Goal: Transaction & Acquisition: Download file/media

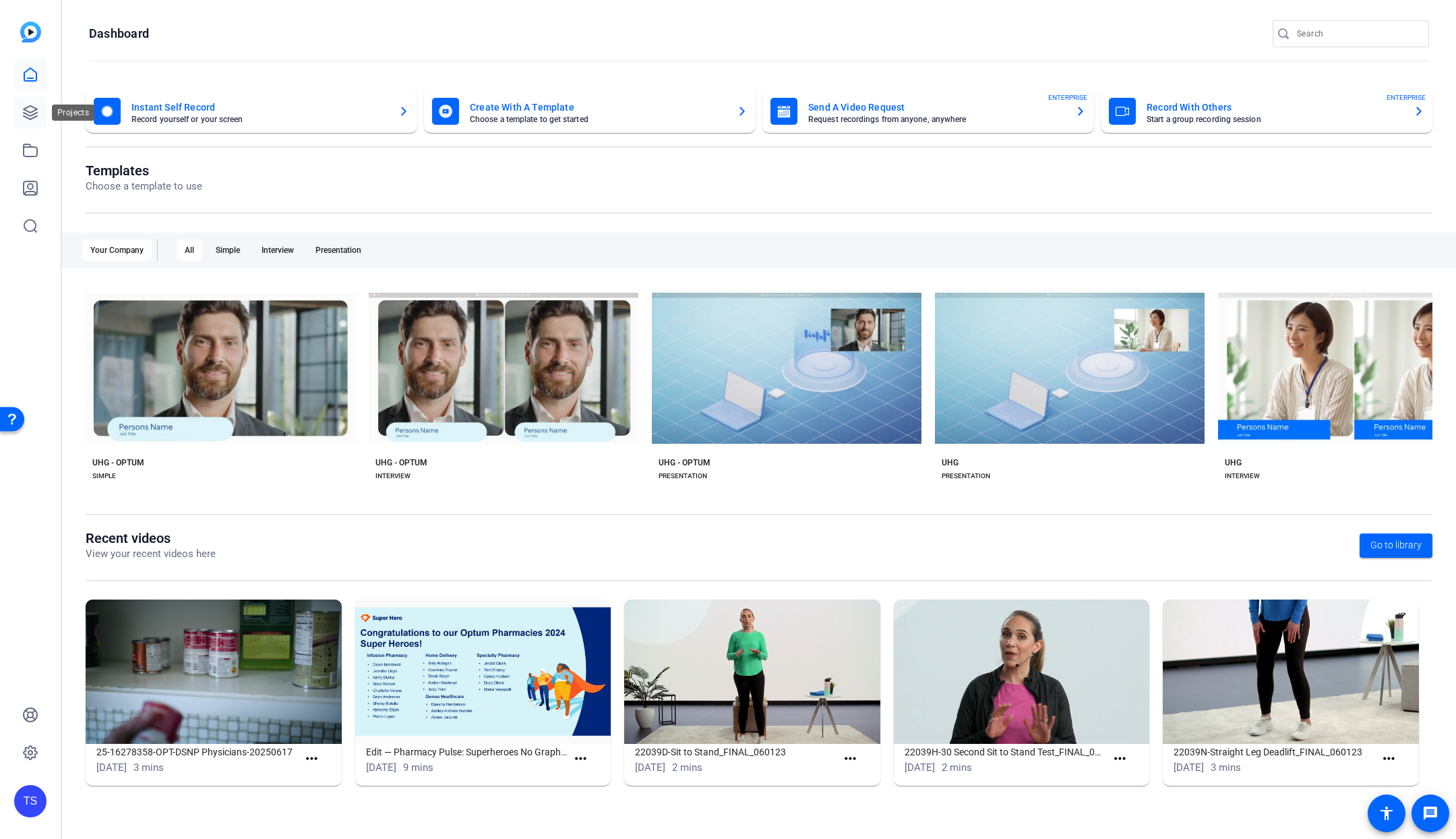
click at [30, 104] on link at bounding box center [31, 113] width 33 height 33
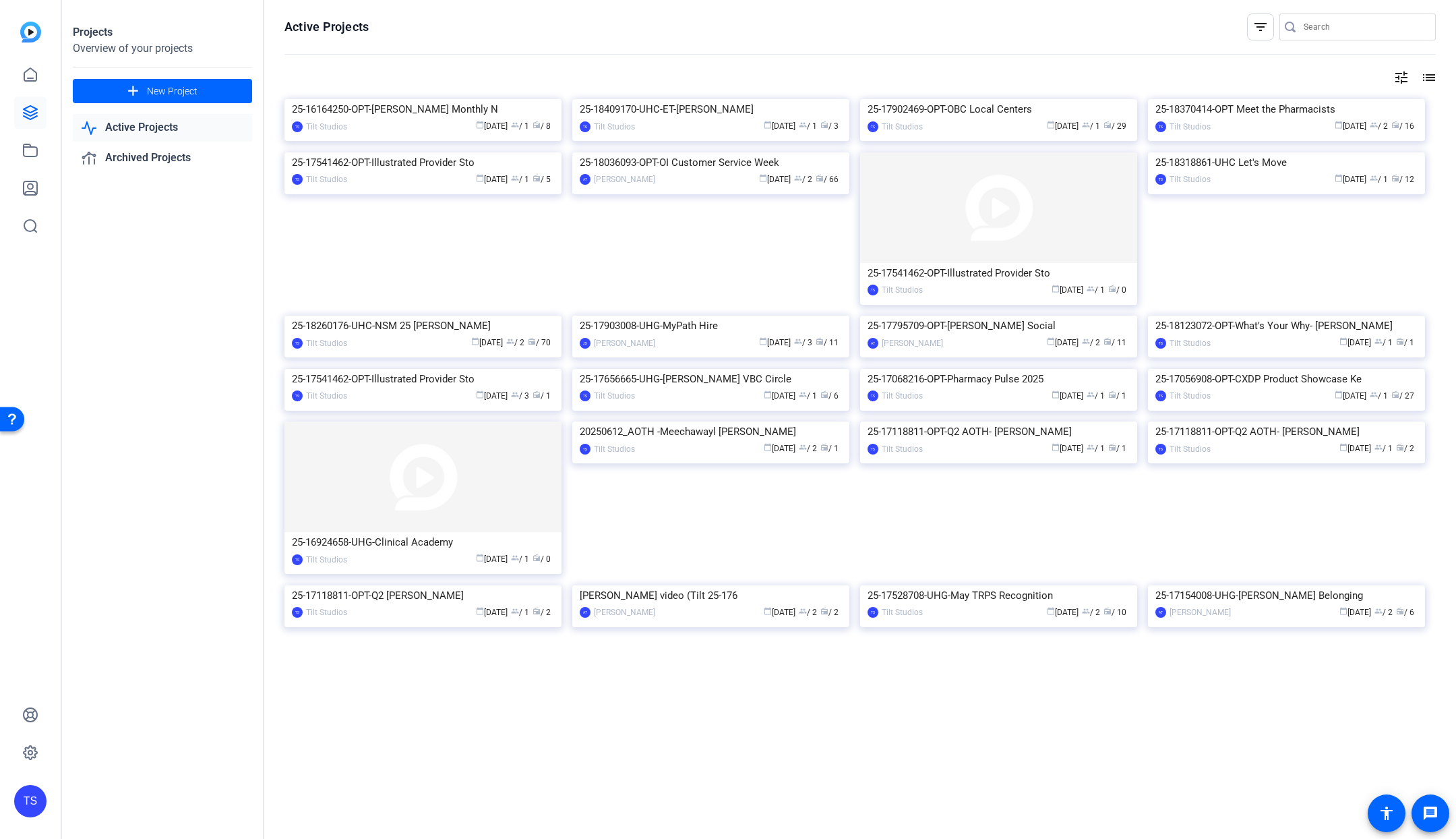
click at [1347, 25] on input "Search" at bounding box center [1365, 27] width 121 height 16
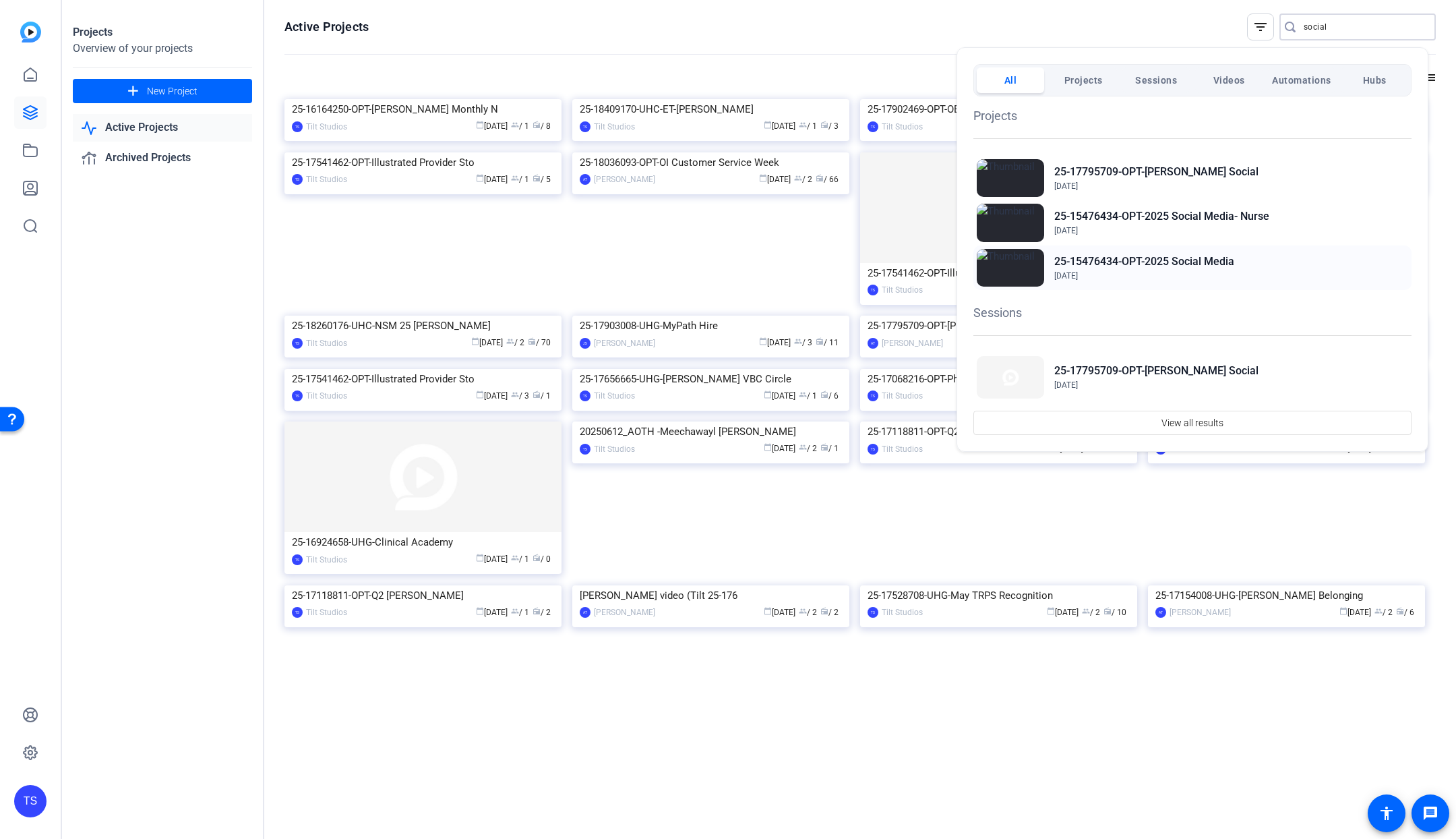
type input "social"
click at [1186, 257] on h2 "25-15476434-OPT-2025 Social Media" at bounding box center [1144, 262] width 180 height 16
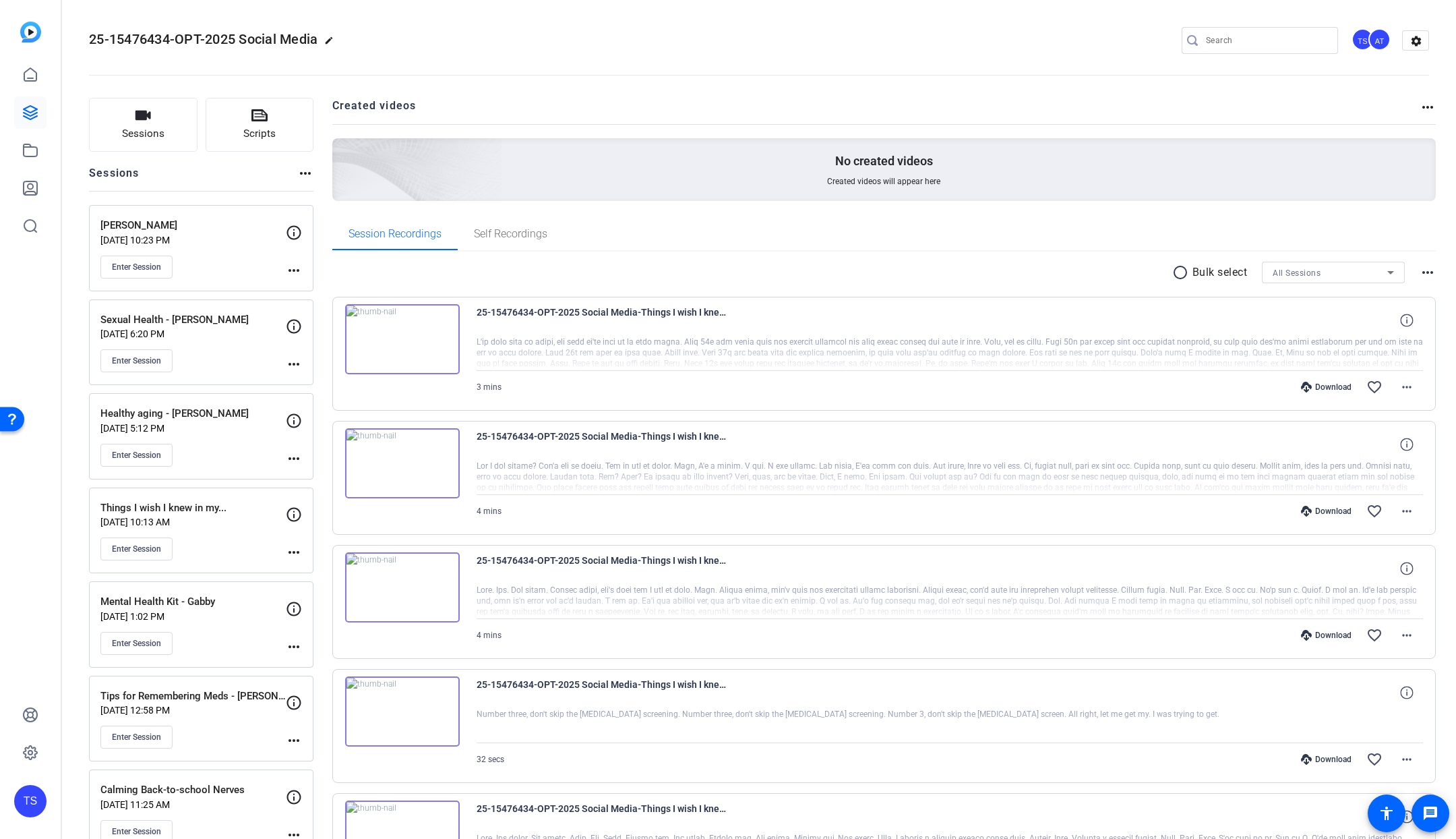
click at [228, 240] on p "[DATE] 10:23 PM" at bounding box center [193, 240] width 185 height 11
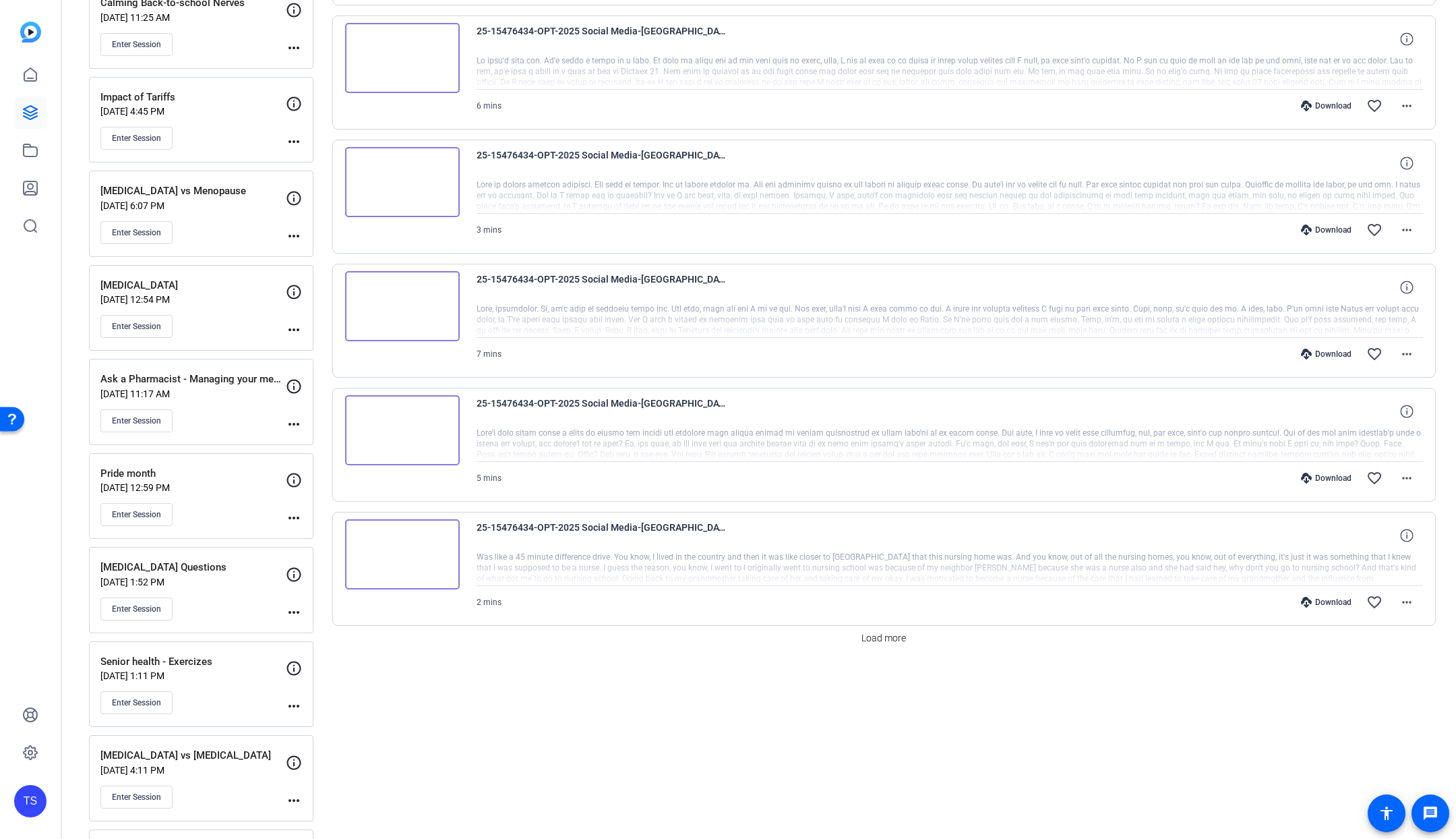
scroll to position [788, 0]
click at [895, 643] on span "Load more" at bounding box center [884, 637] width 44 height 14
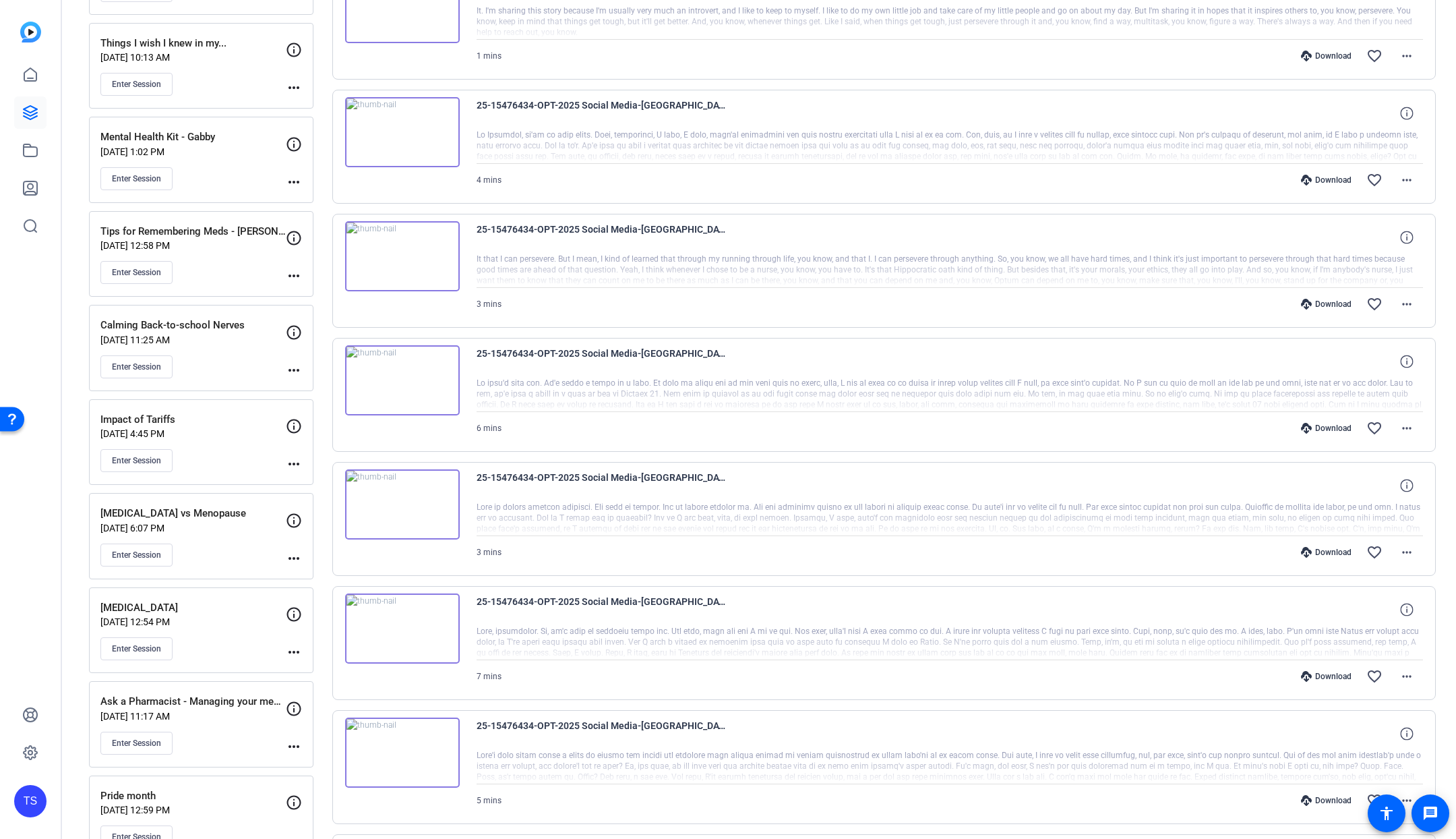
scroll to position [0, 0]
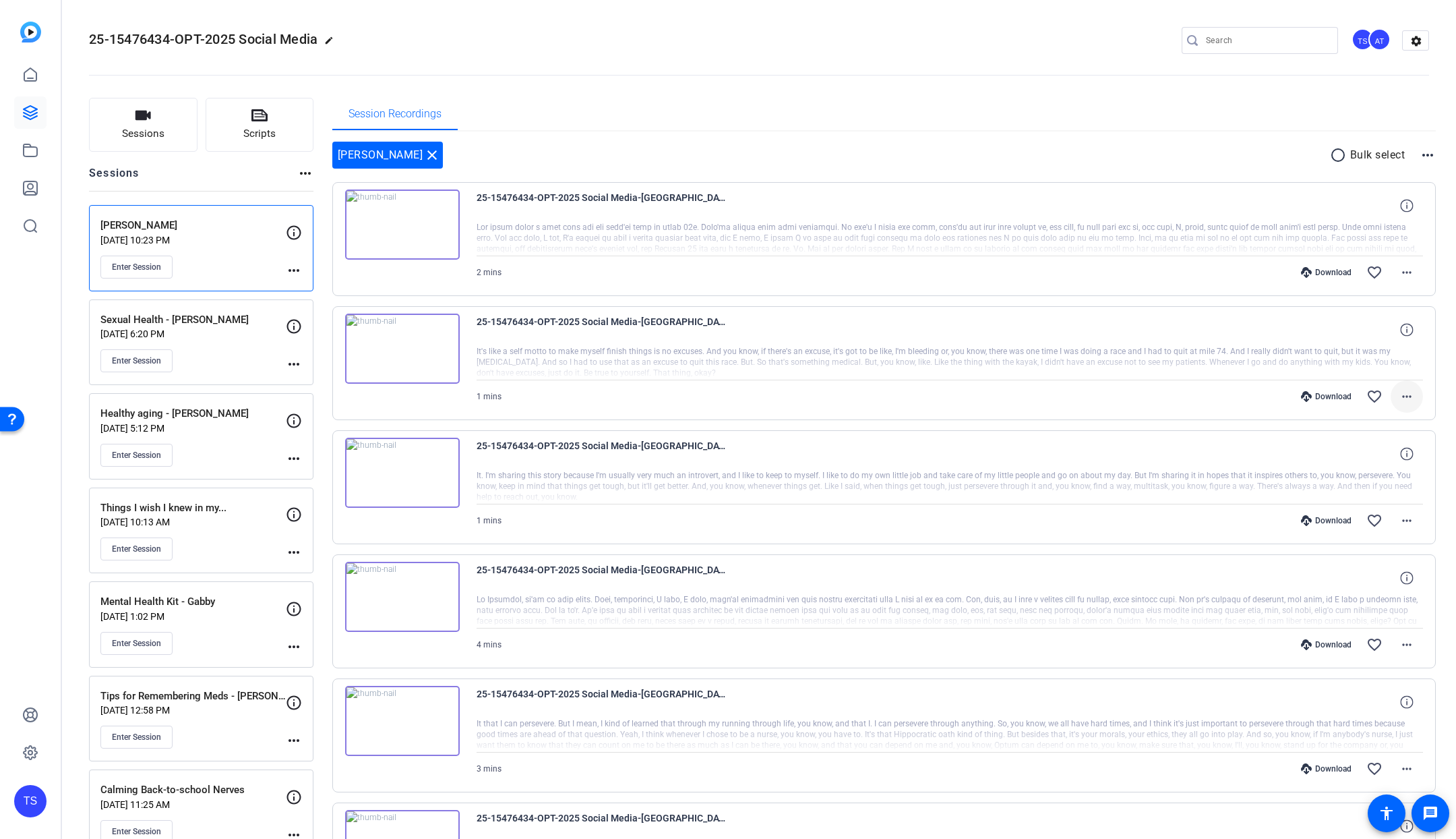
click at [1401, 396] on mat-icon "more_horiz" at bounding box center [1407, 397] width 16 height 16
click at [1370, 460] on span "Download MP4" at bounding box center [1364, 459] width 81 height 16
